Goal: Task Accomplishment & Management: Manage account settings

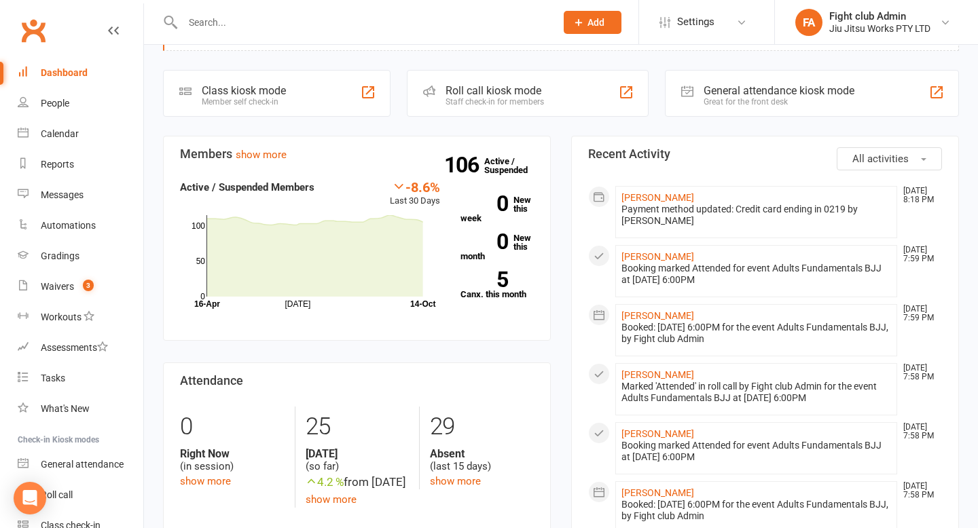
scroll to position [57, 0]
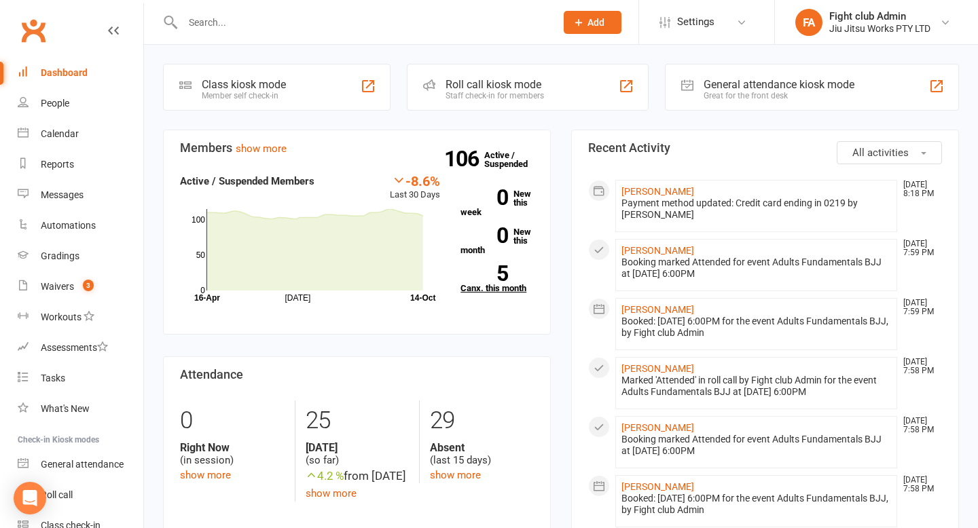
click at [506, 263] on strong "5" at bounding box center [484, 273] width 48 height 20
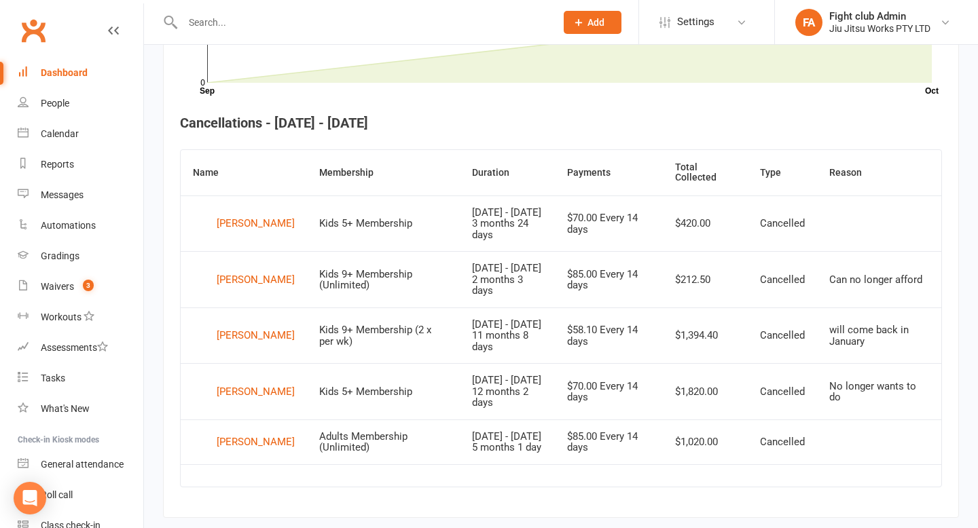
scroll to position [479, 0]
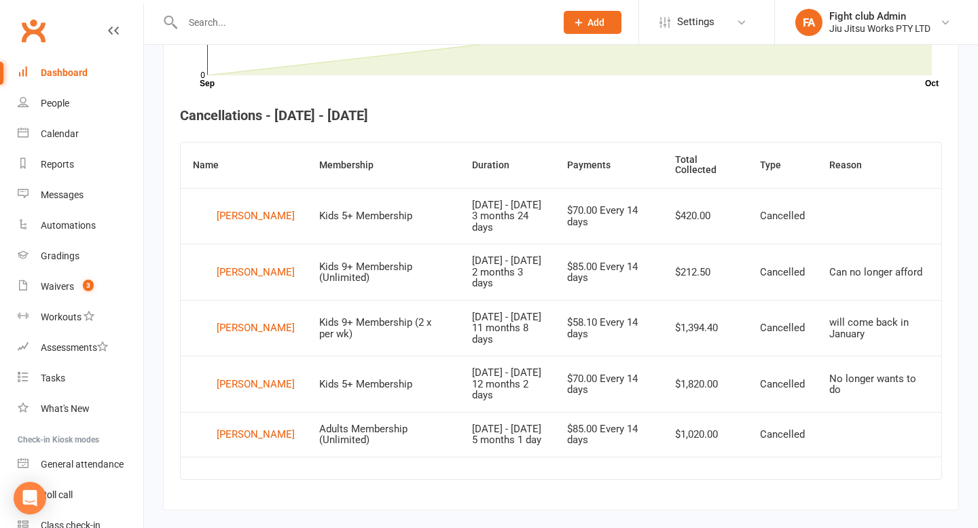
click at [611, 381] on div "$70.00 Every 14 days" at bounding box center [608, 384] width 83 height 22
click at [663, 379] on td "$70.00 Every 14 days" at bounding box center [609, 384] width 108 height 56
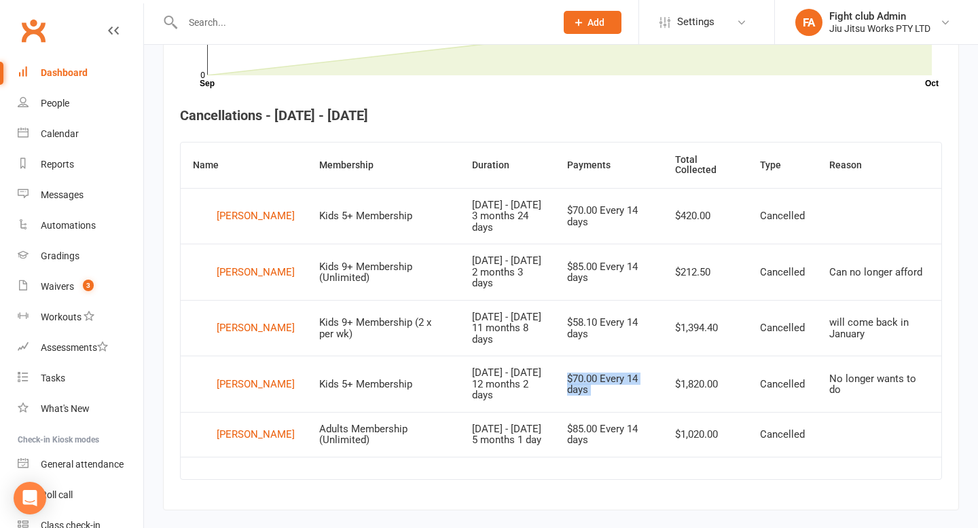
click at [663, 379] on td "$70.00 Every 14 days" at bounding box center [609, 384] width 108 height 56
click at [707, 317] on td "$1,394.40" at bounding box center [706, 328] width 86 height 56
click at [707, 432] on td "$1,020.00" at bounding box center [706, 434] width 86 height 45
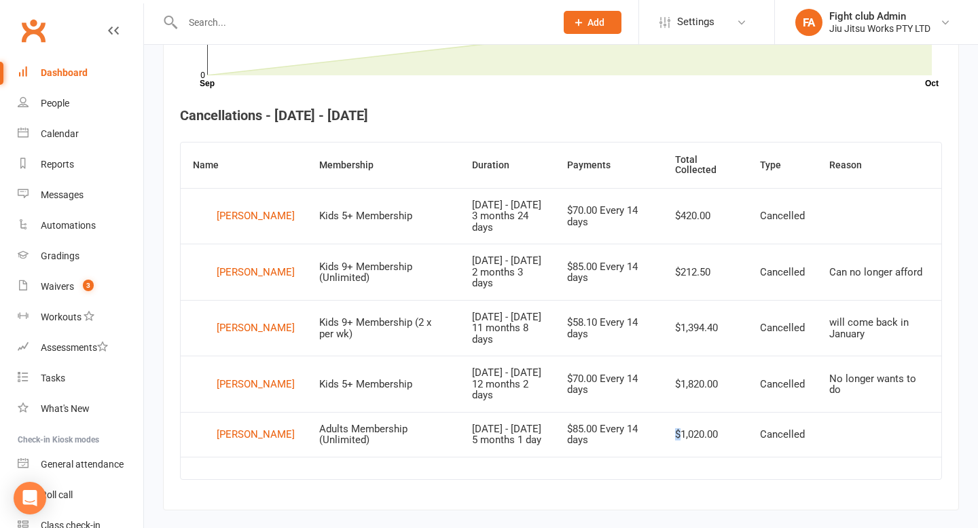
click at [707, 432] on td "$1,020.00" at bounding box center [706, 434] width 86 height 45
click at [499, 437] on td "[DATE] - [DATE] 5 months 1 day" at bounding box center [507, 434] width 95 height 45
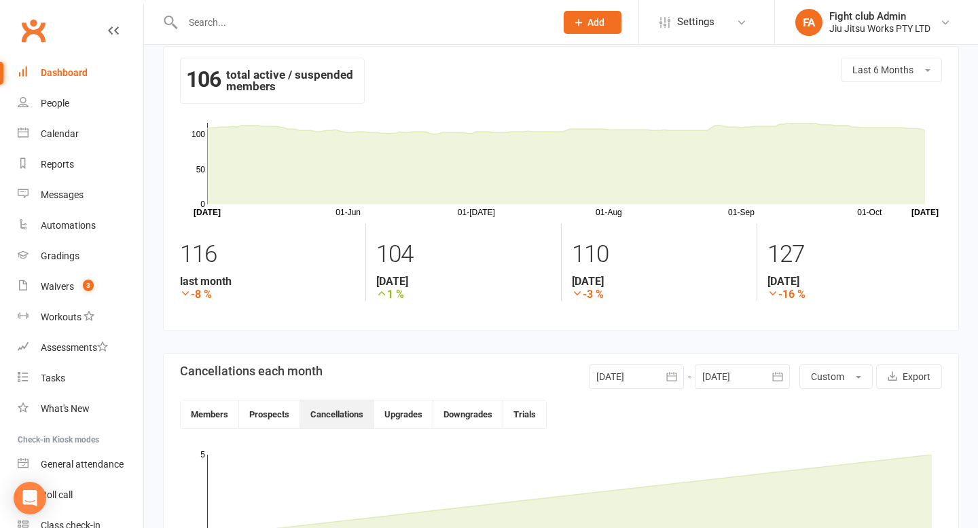
scroll to position [0, 0]
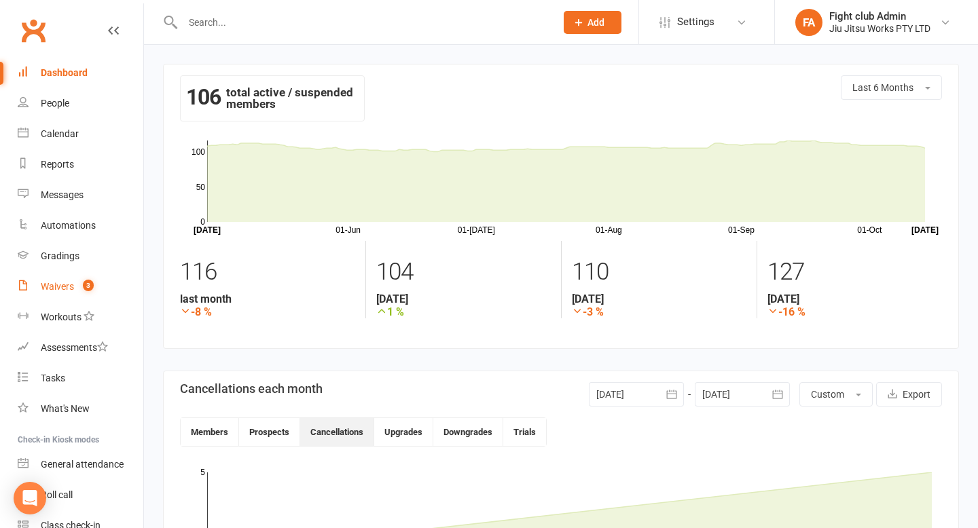
click at [77, 288] on count-badge "3" at bounding box center [85, 286] width 18 height 11
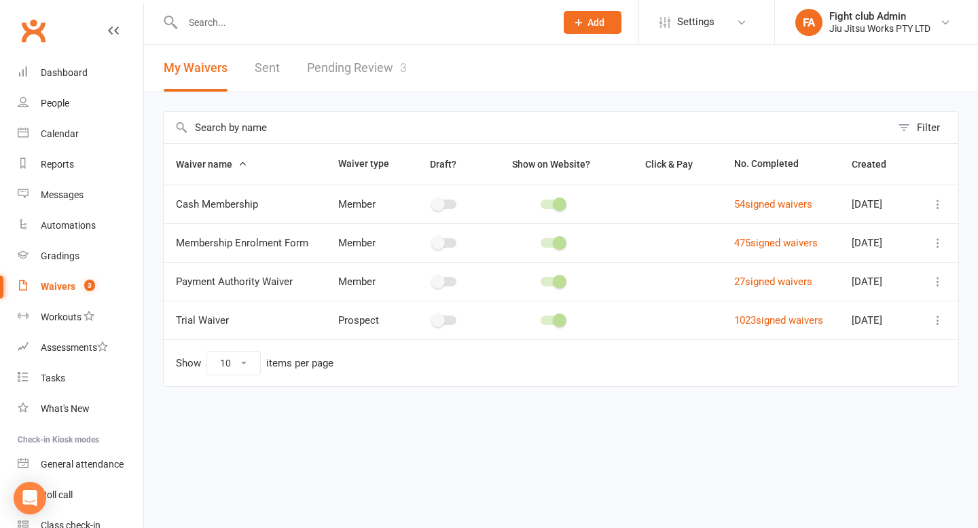
click at [387, 88] on link "Pending Review 3" at bounding box center [357, 68] width 100 height 47
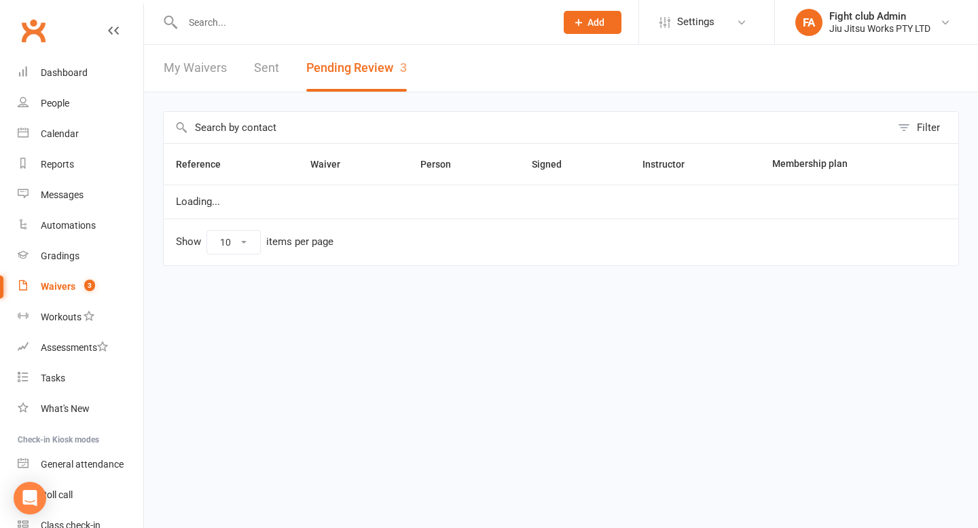
click at [387, 83] on button "Pending Review 3" at bounding box center [356, 68] width 100 height 47
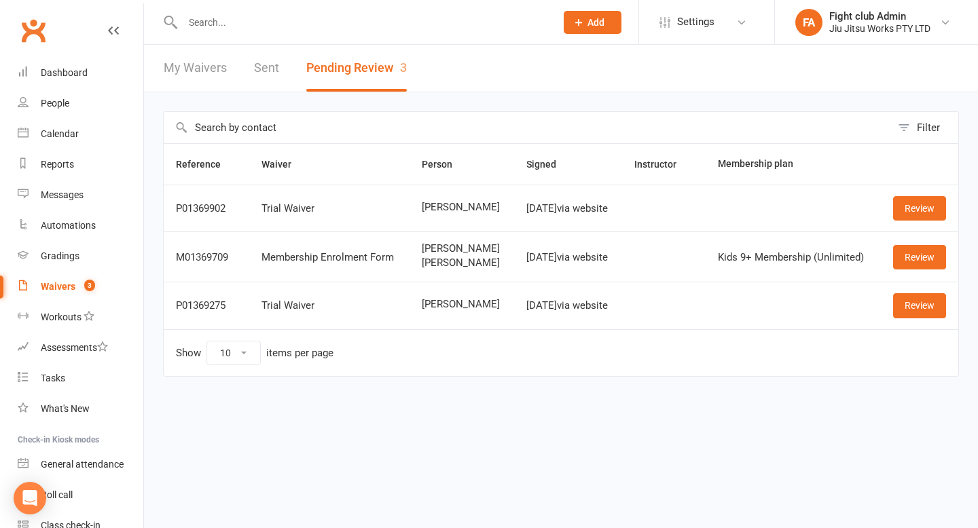
click at [71, 293] on link "Waivers 3" at bounding box center [81, 287] width 126 height 31
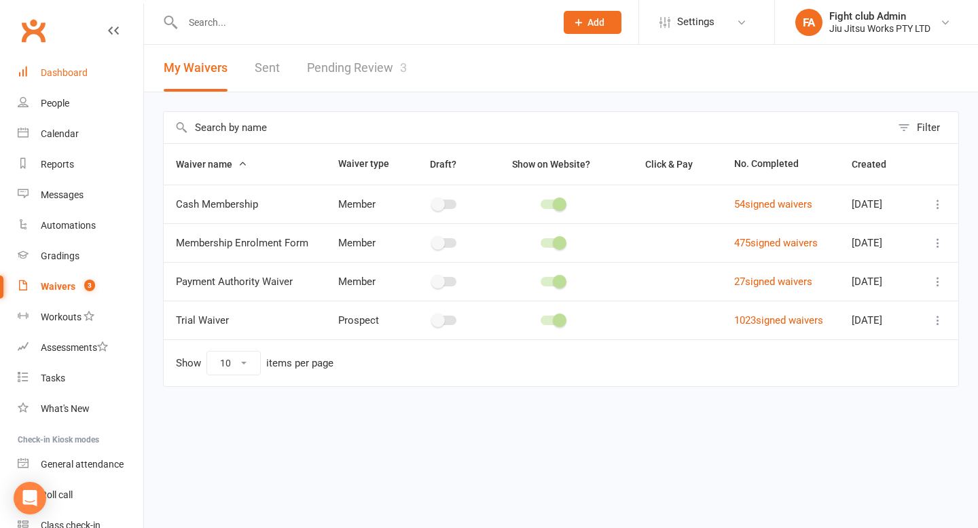
click at [75, 83] on link "Dashboard" at bounding box center [81, 73] width 126 height 31
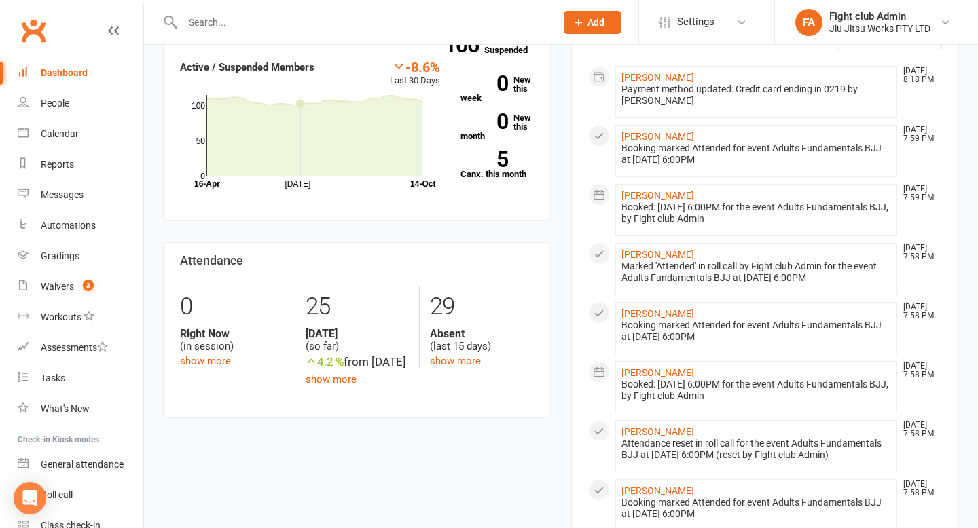
scroll to position [269, 0]
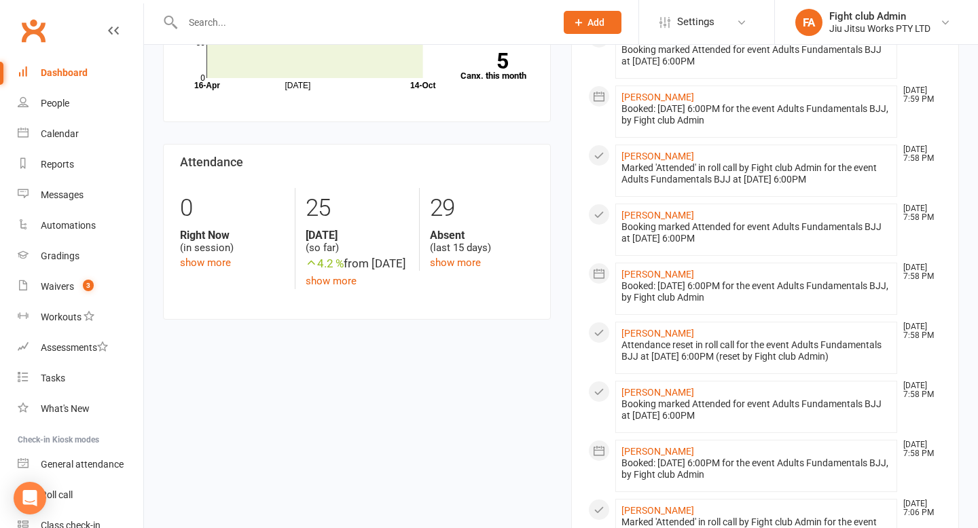
drag, startPoint x: 576, startPoint y: 326, endPoint x: 707, endPoint y: 515, distance: 229.3
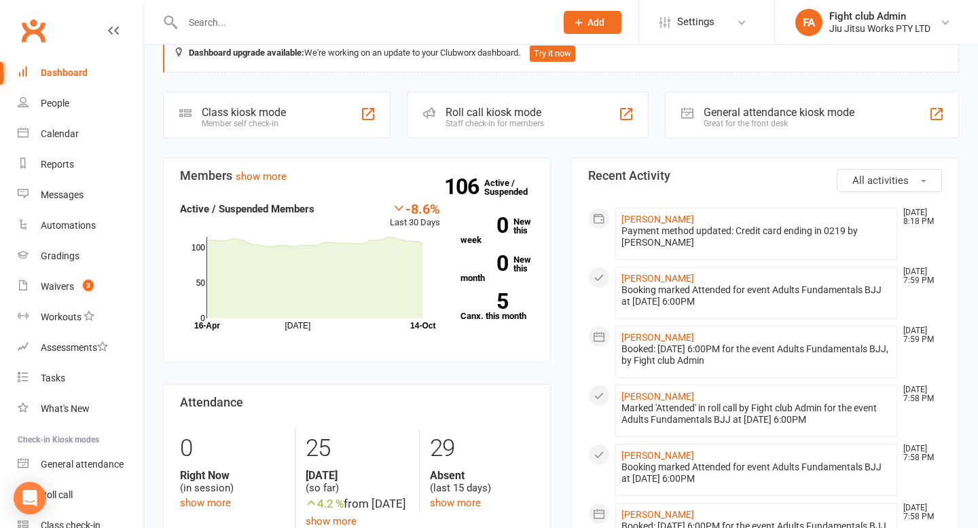
scroll to position [0, 0]
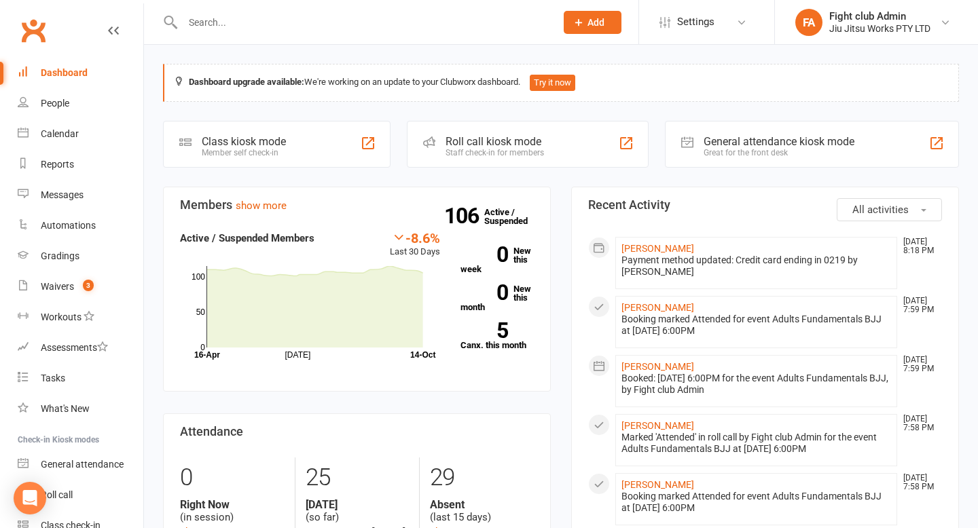
drag, startPoint x: 584, startPoint y: 206, endPoint x: 630, endPoint y: 455, distance: 253.4
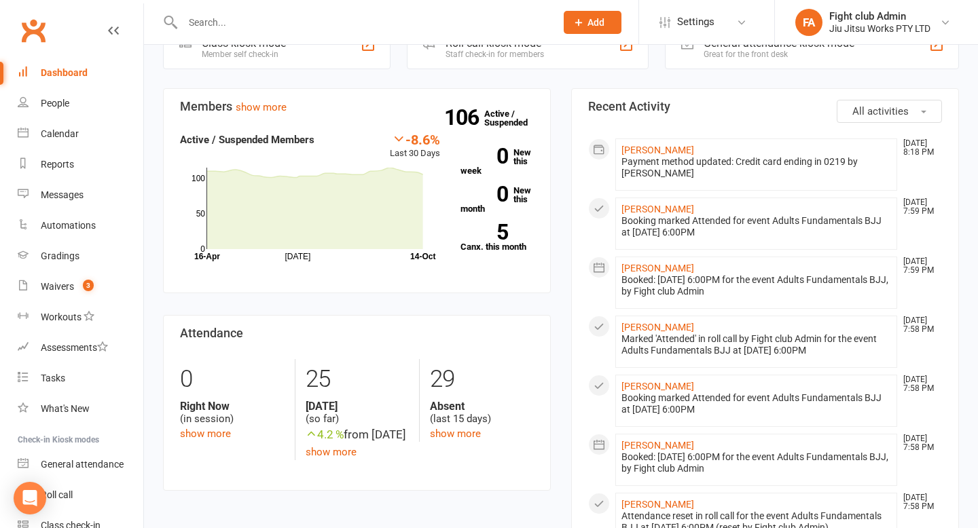
scroll to position [102, 0]
